Goal: Find specific page/section: Find specific page/section

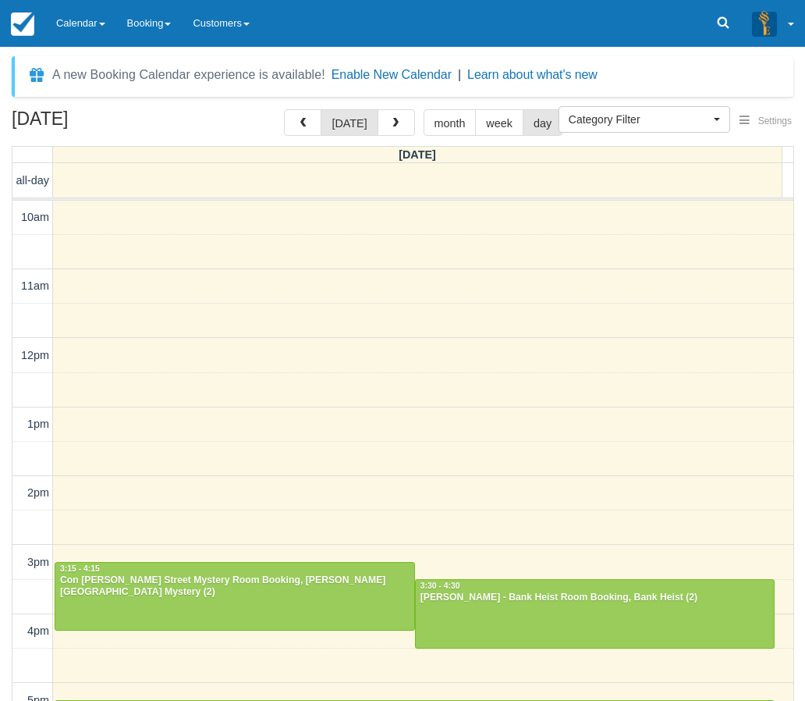
select select
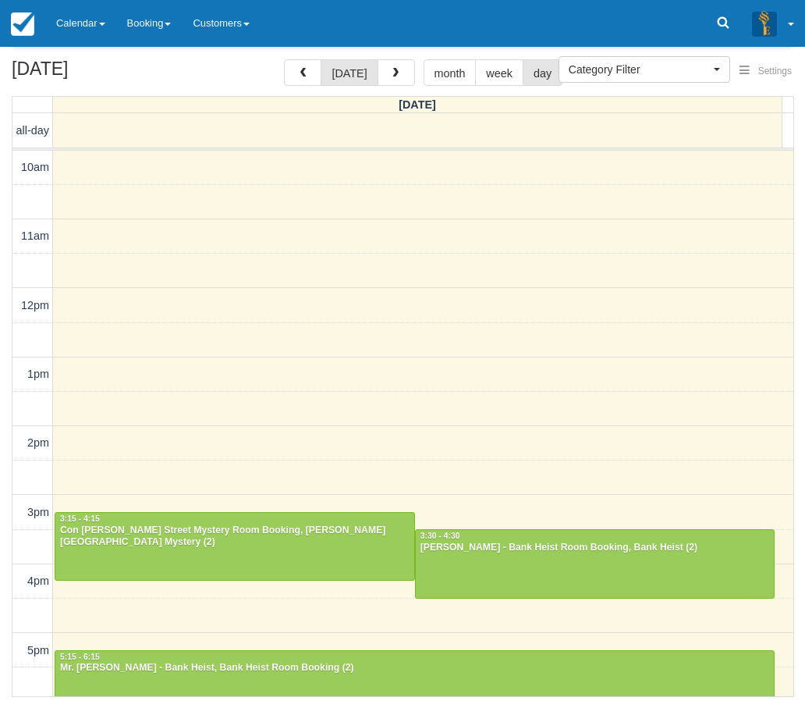
scroll to position [315, 0]
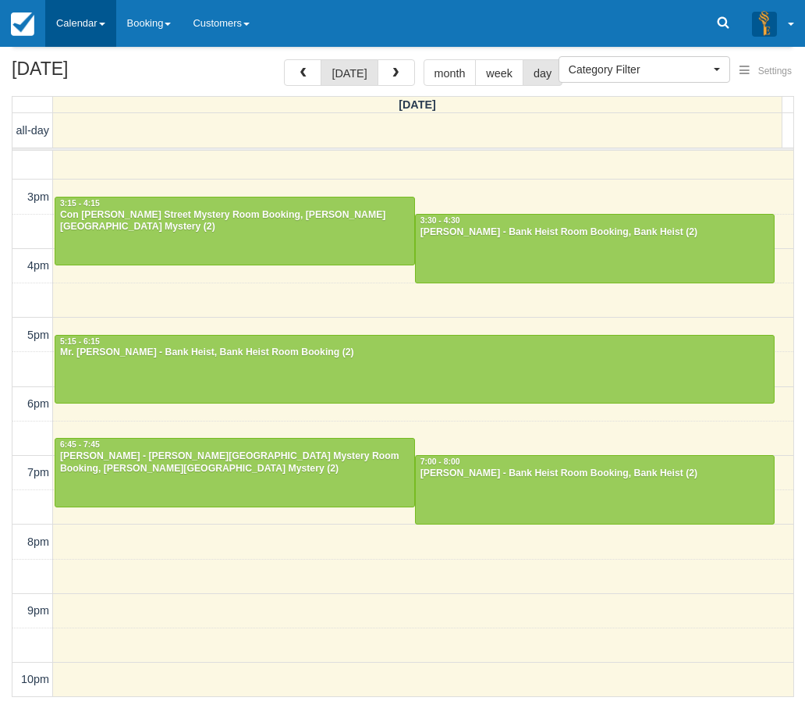
click at [62, 25] on link "Calendar" at bounding box center [80, 23] width 71 height 47
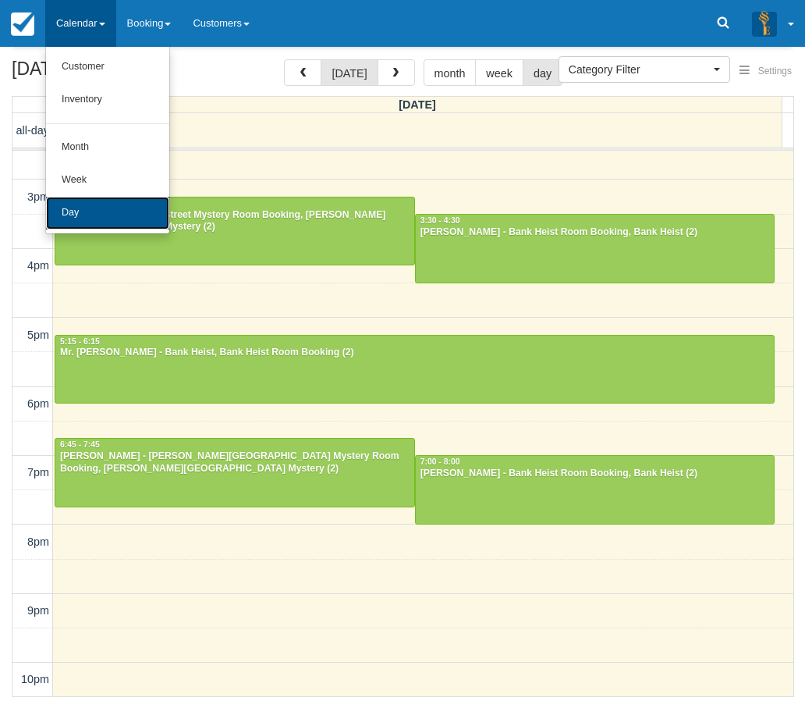
click at [67, 215] on link "Day" at bounding box center [107, 213] width 123 height 33
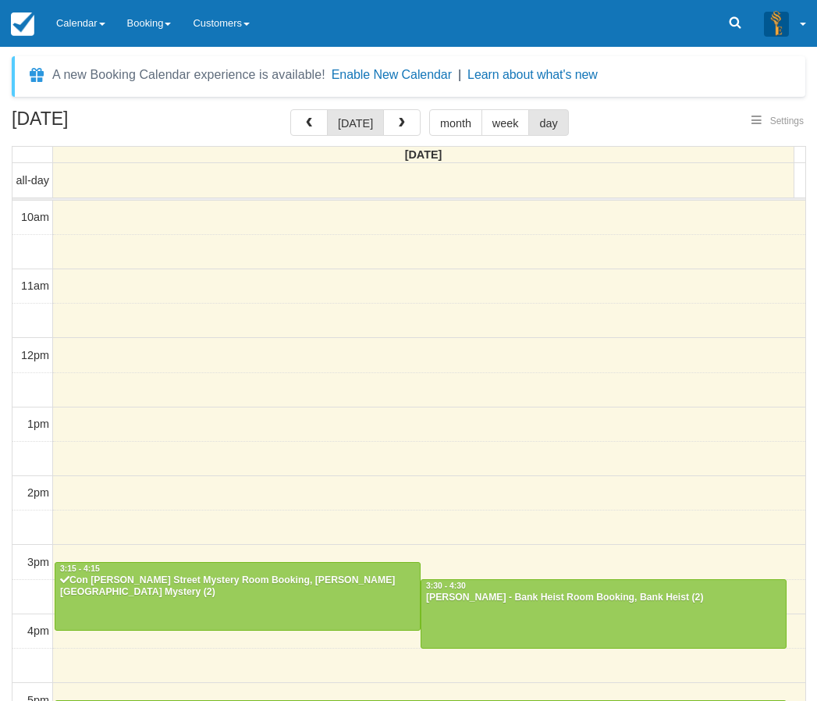
select select
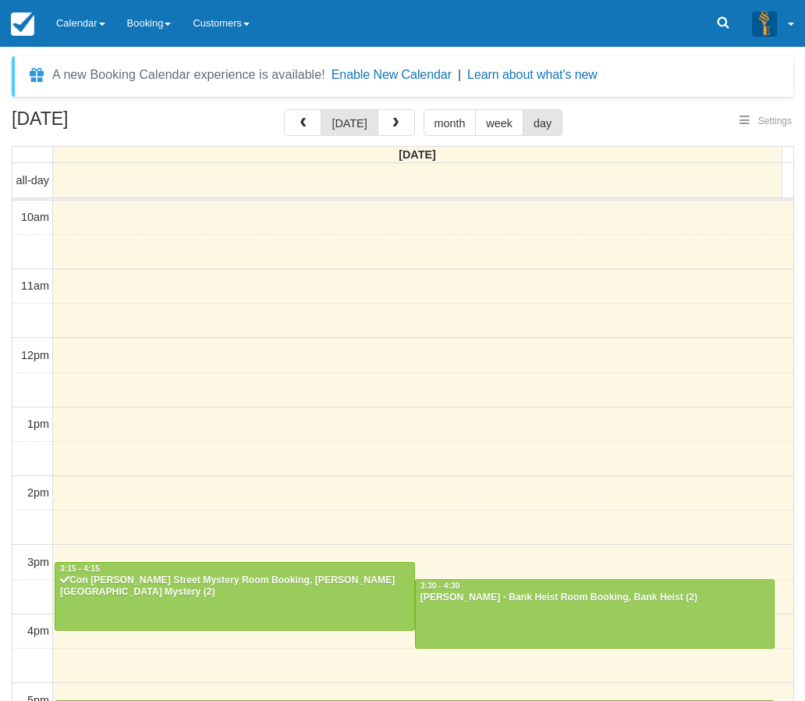
scroll to position [316, 0]
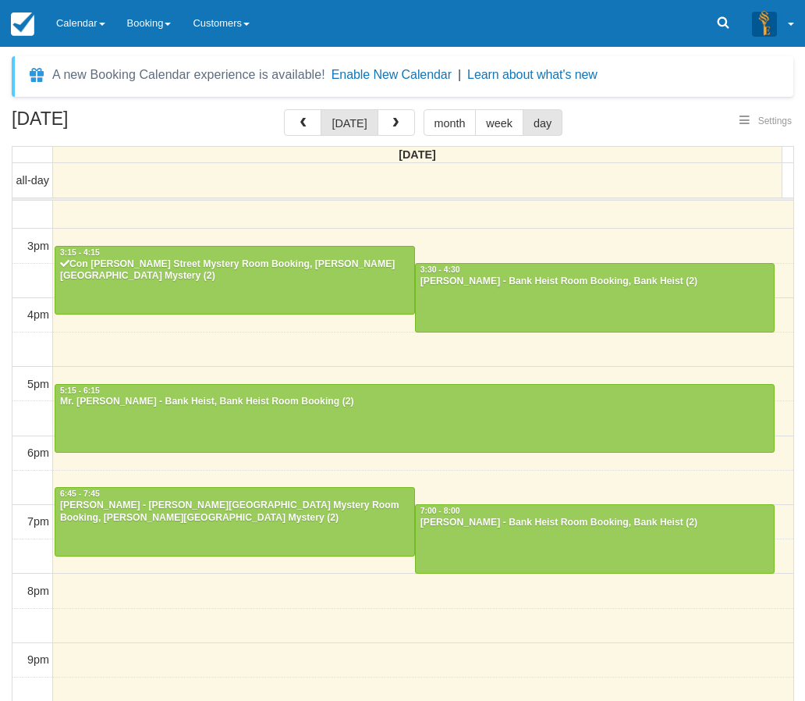
select select
